Goal: Information Seeking & Learning: Check status

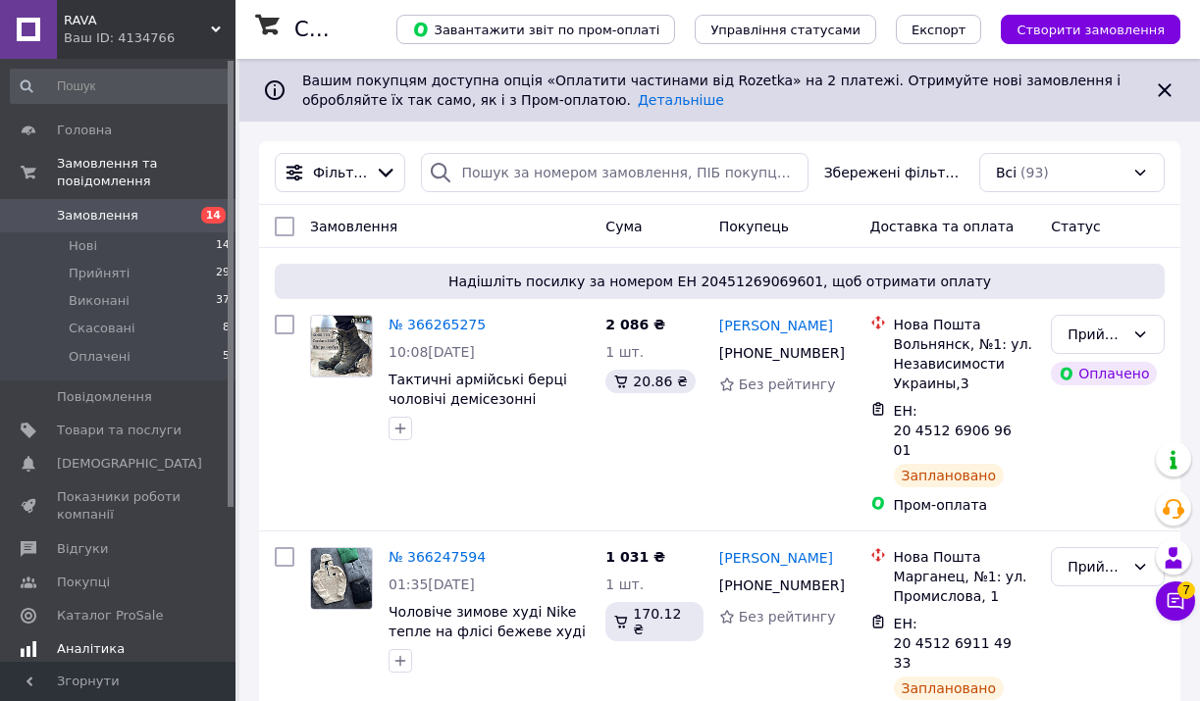
click at [77, 641] on span "Аналітика" at bounding box center [91, 649] width 68 height 18
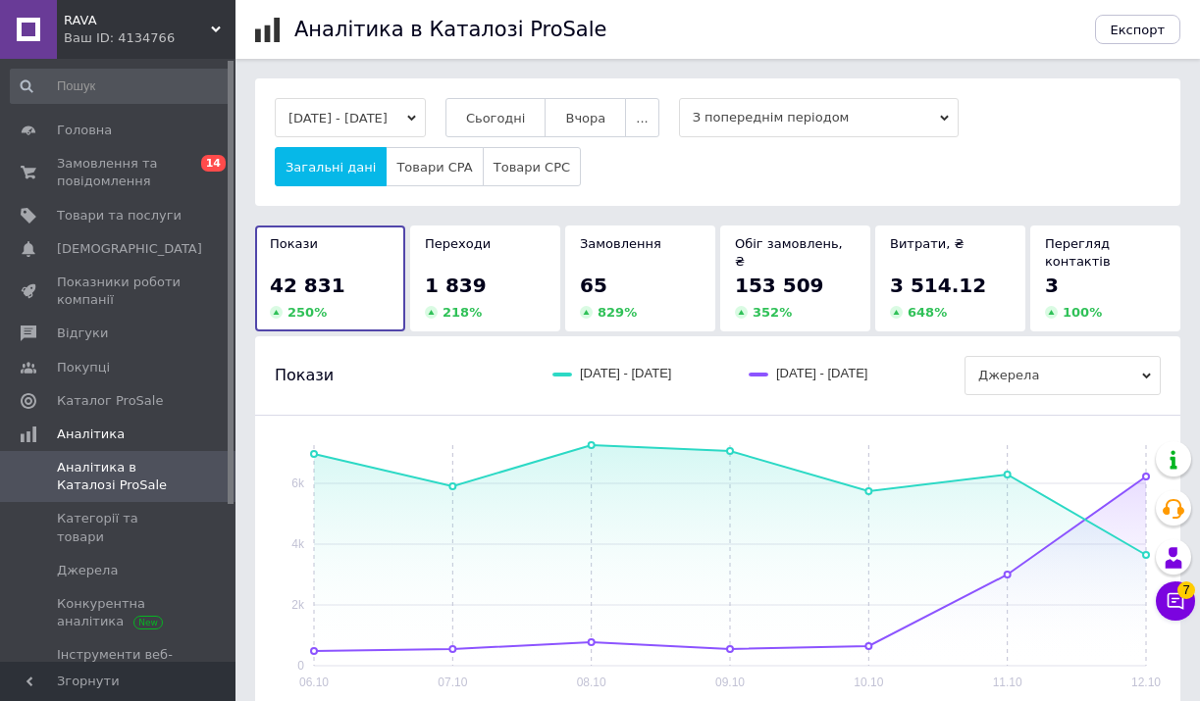
click at [621, 226] on div "Замовлення 65 829 %" at bounding box center [640, 279] width 150 height 106
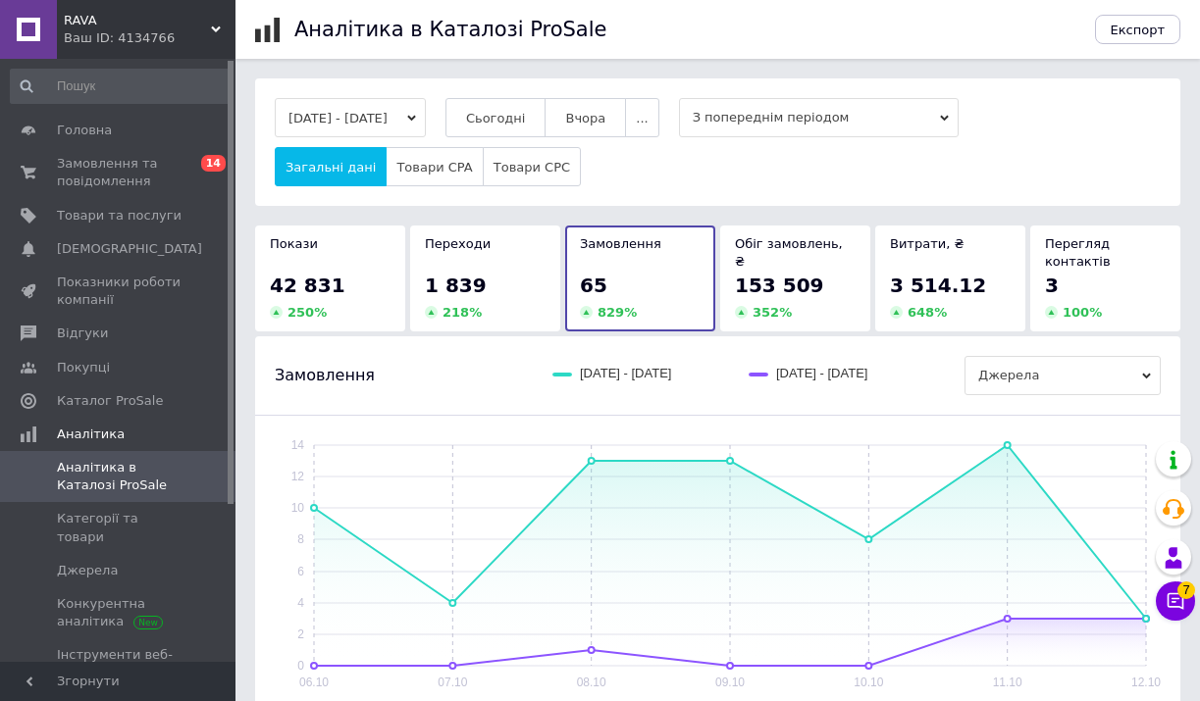
click at [342, 272] on div "42 831" at bounding box center [330, 285] width 121 height 27
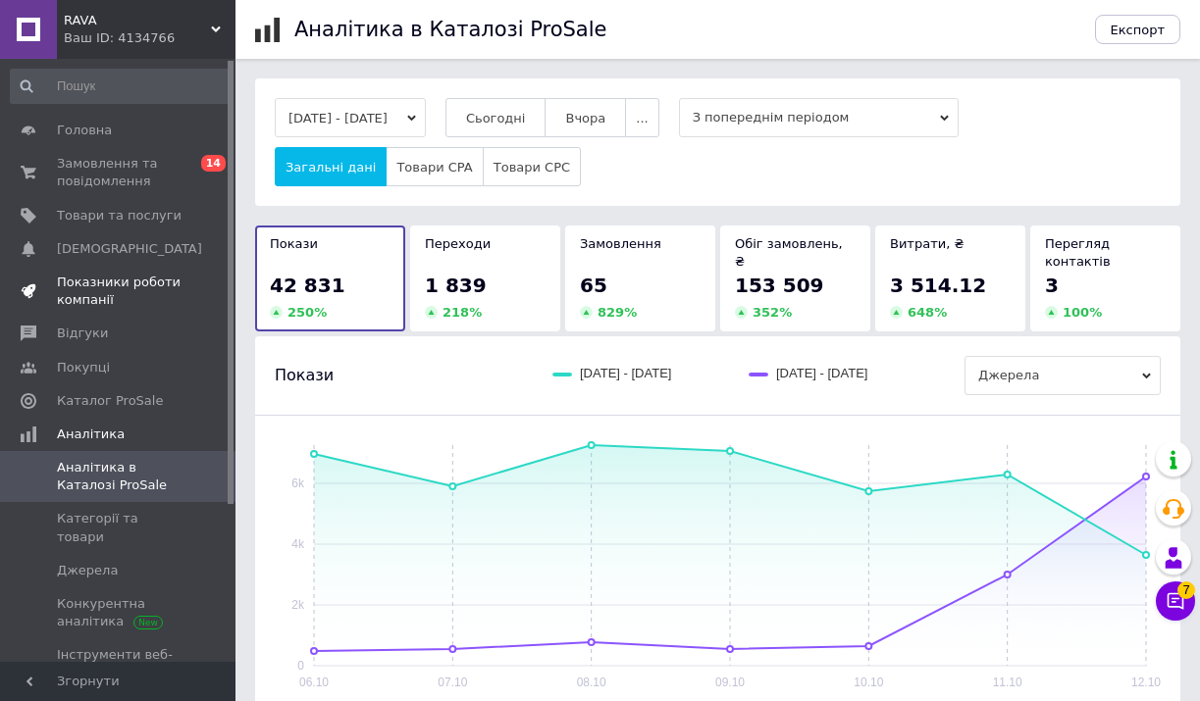
click at [112, 268] on link "Показники роботи компанії" at bounding box center [120, 291] width 241 height 51
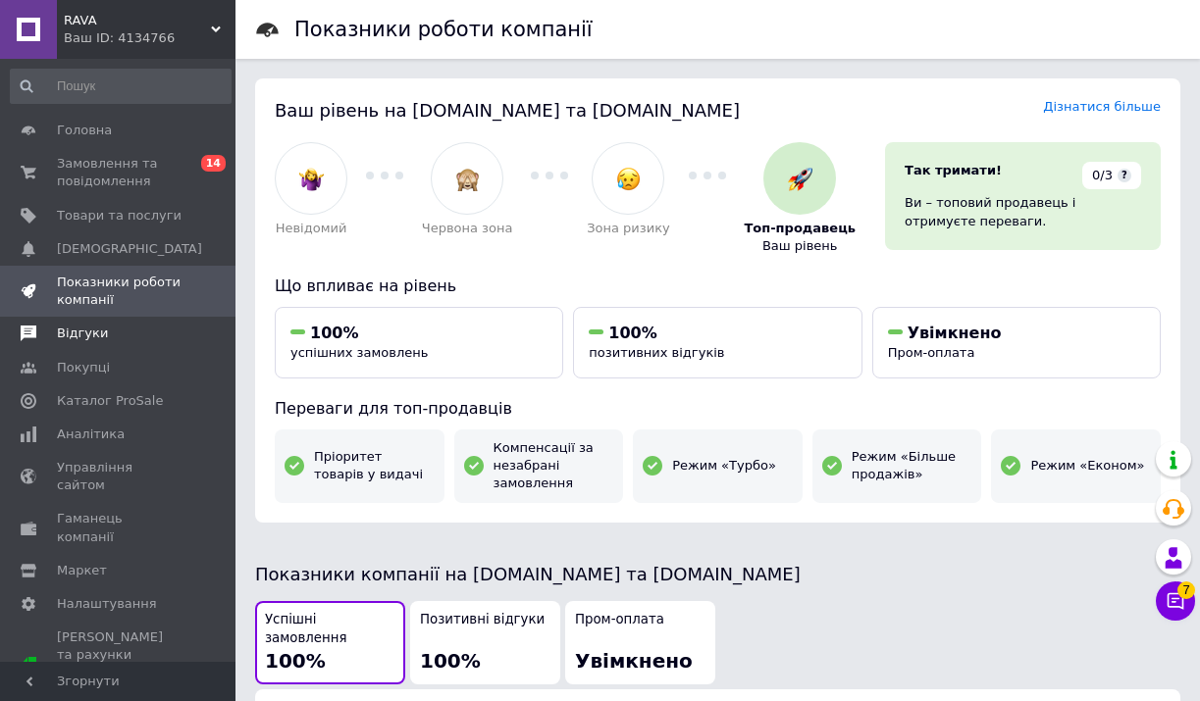
click at [84, 340] on span "Відгуки" at bounding box center [82, 334] width 51 height 18
